Goal: Find specific page/section: Find specific page/section

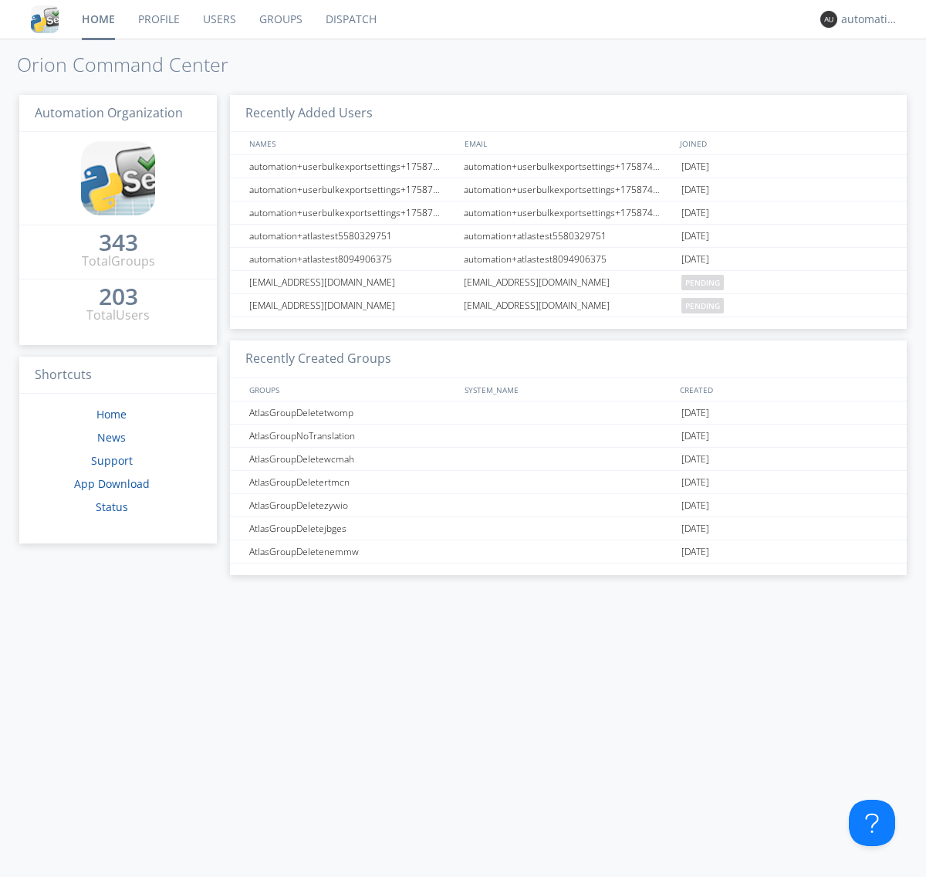
click at [350, 19] on link "Dispatch" at bounding box center [351, 19] width 74 height 39
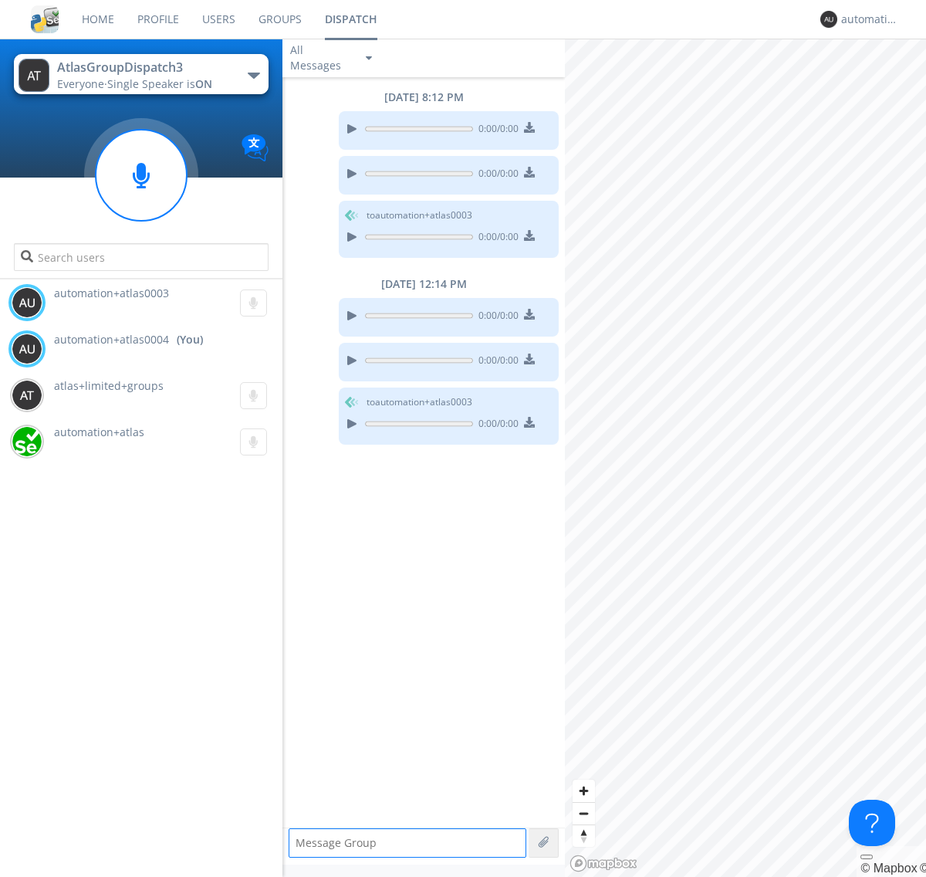
click at [253, 75] on div "button" at bounding box center [254, 76] width 12 height 6
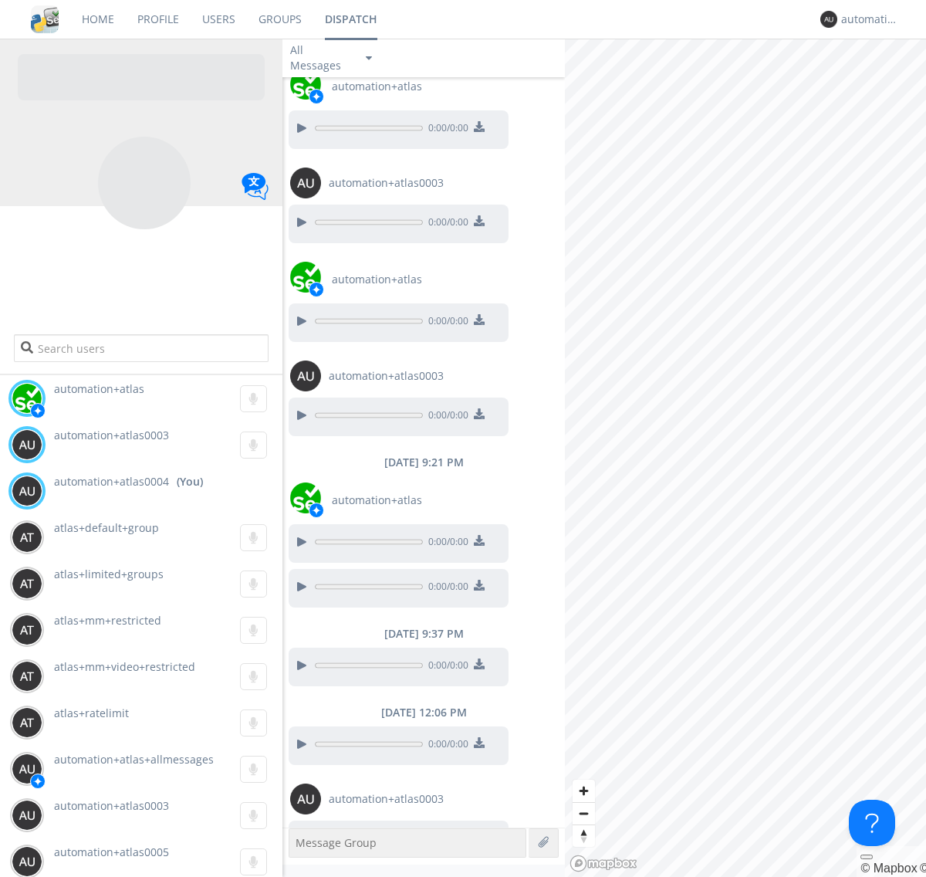
scroll to position [86, 0]
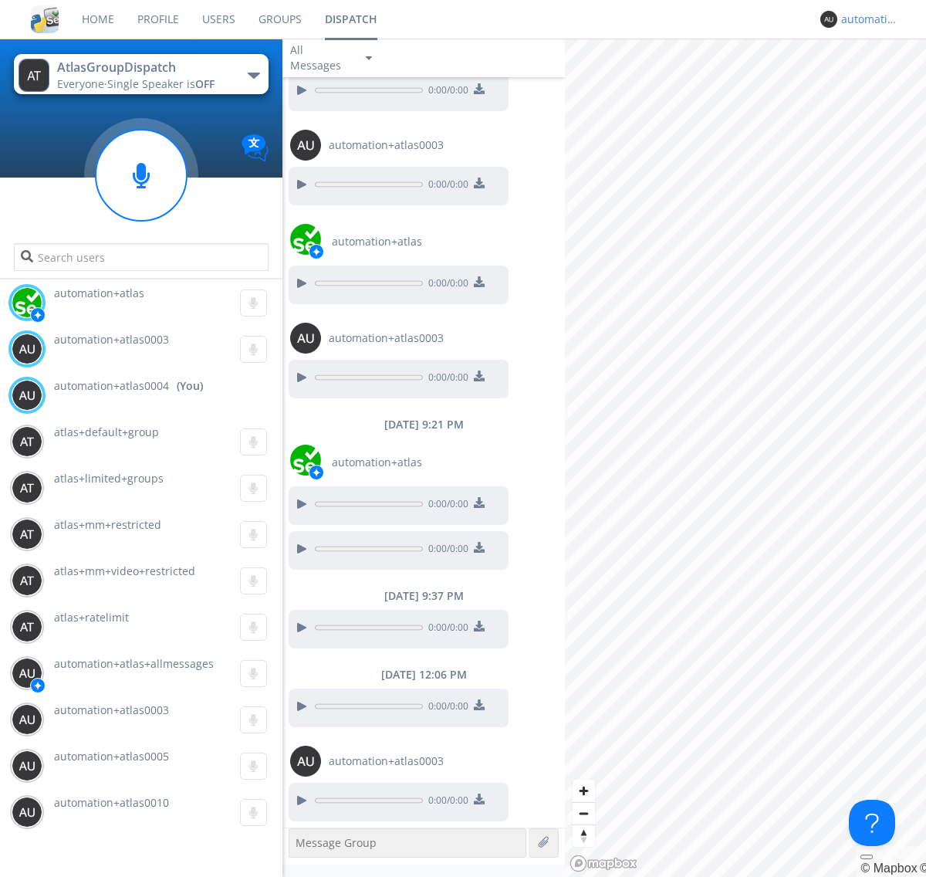
click at [866, 19] on div "automation+atlas0004" at bounding box center [870, 19] width 58 height 15
